Goal: Information Seeking & Learning: Learn about a topic

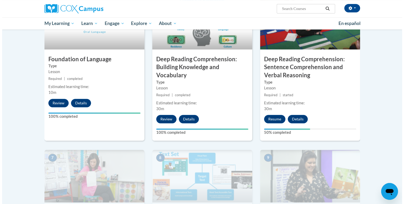
scroll to position [277, 0]
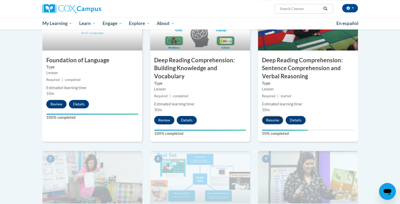
click at [268, 118] on button "Resume" at bounding box center [272, 120] width 21 height 8
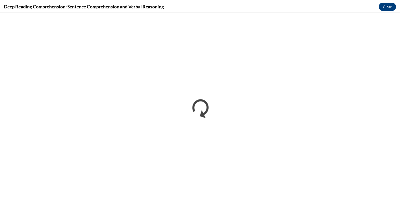
scroll to position [0, 0]
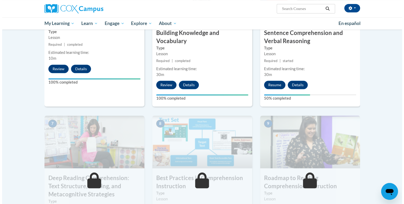
scroll to position [312, 0]
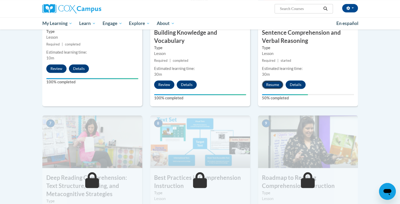
click at [268, 83] on button "Resume" at bounding box center [272, 84] width 21 height 8
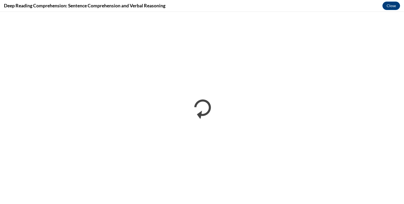
scroll to position [0, 0]
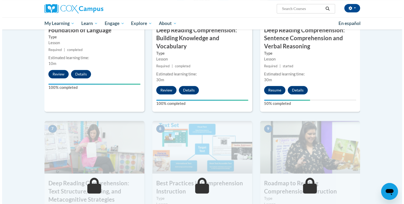
scroll to position [292, 0]
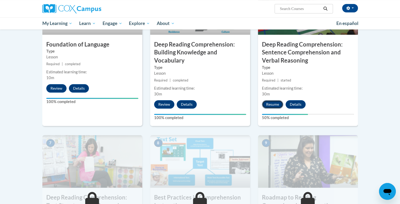
click at [268, 106] on button "Resume" at bounding box center [272, 104] width 21 height 8
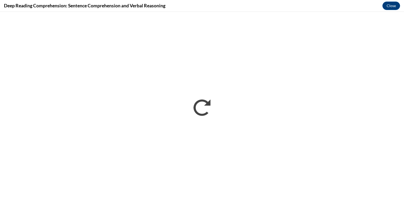
scroll to position [0, 0]
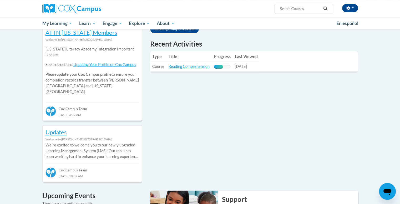
scroll to position [179, 0]
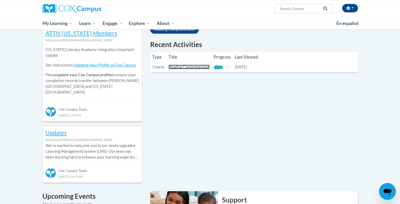
click at [200, 68] on link "Reading Comprehension" at bounding box center [188, 67] width 41 height 4
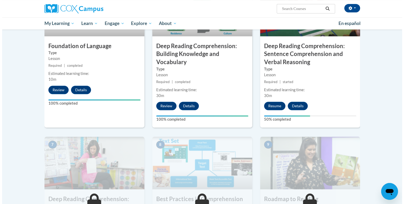
scroll to position [291, 0]
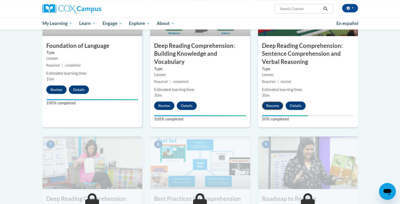
click at [270, 106] on button "Resume" at bounding box center [272, 105] width 21 height 8
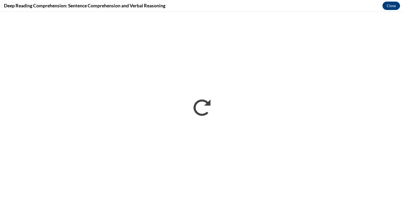
scroll to position [0, 0]
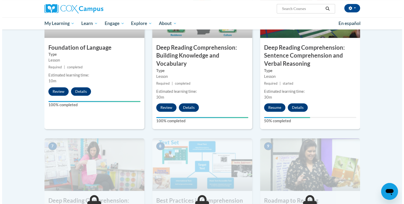
scroll to position [315, 0]
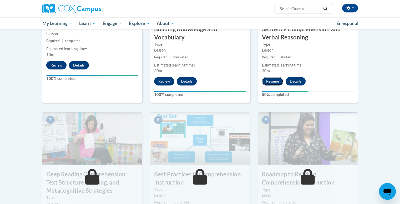
click at [271, 79] on button "Resume" at bounding box center [272, 81] width 21 height 8
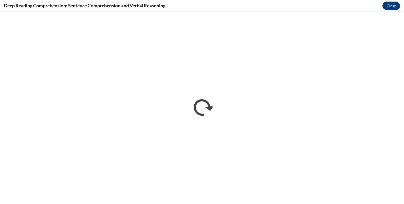
scroll to position [0, 0]
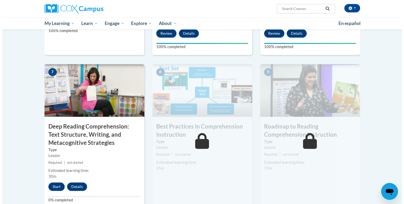
scroll to position [390, 0]
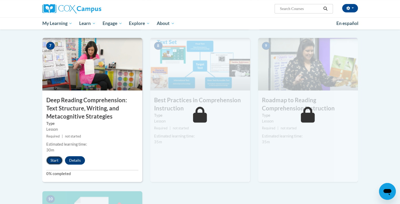
click at [49, 160] on button "Start" at bounding box center [54, 160] width 16 height 8
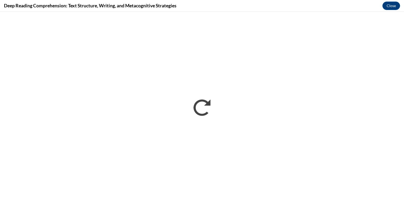
scroll to position [0, 0]
